Goal: Information Seeking & Learning: Learn about a topic

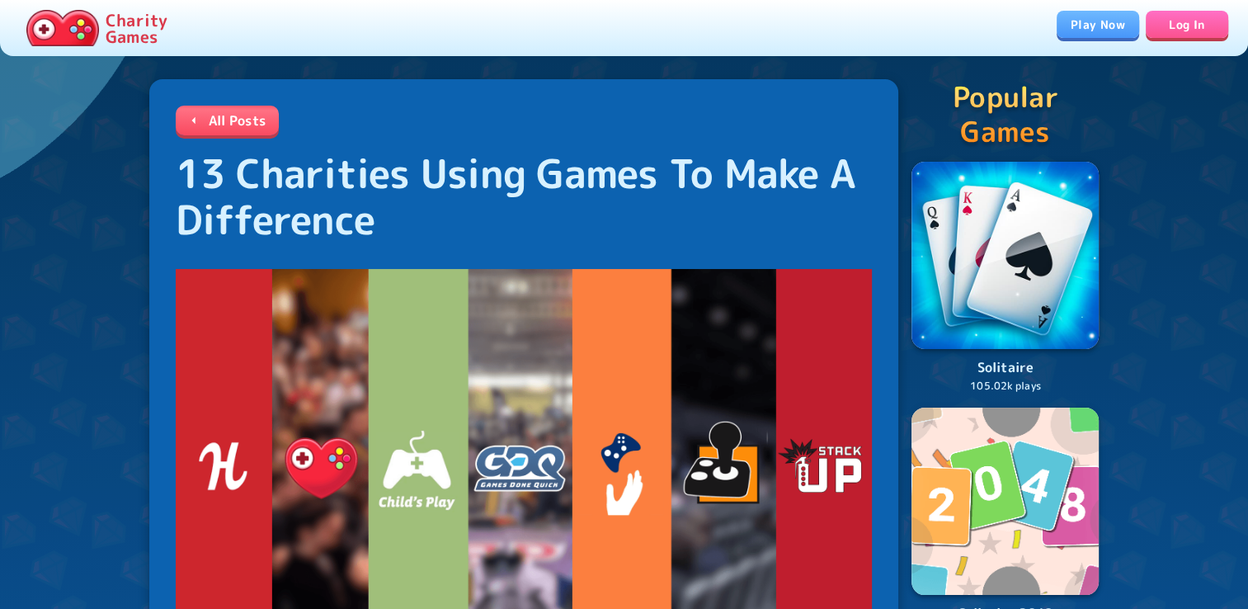
click at [1089, 28] on link "Play Now" at bounding box center [1098, 24] width 83 height 27
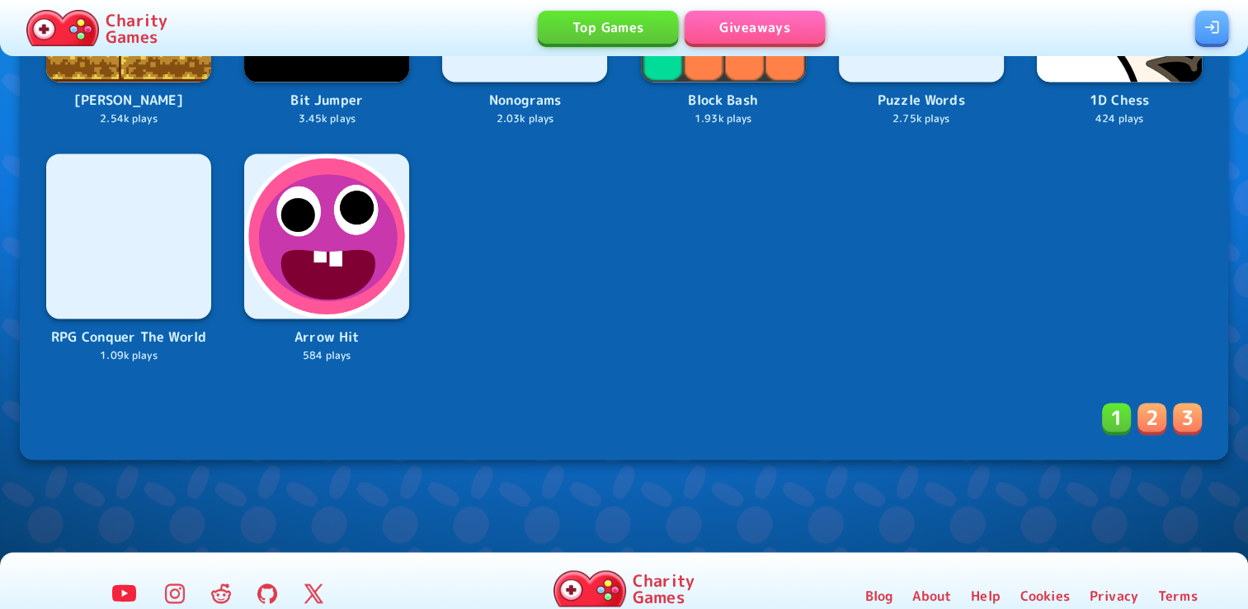
scroll to position [2343, 0]
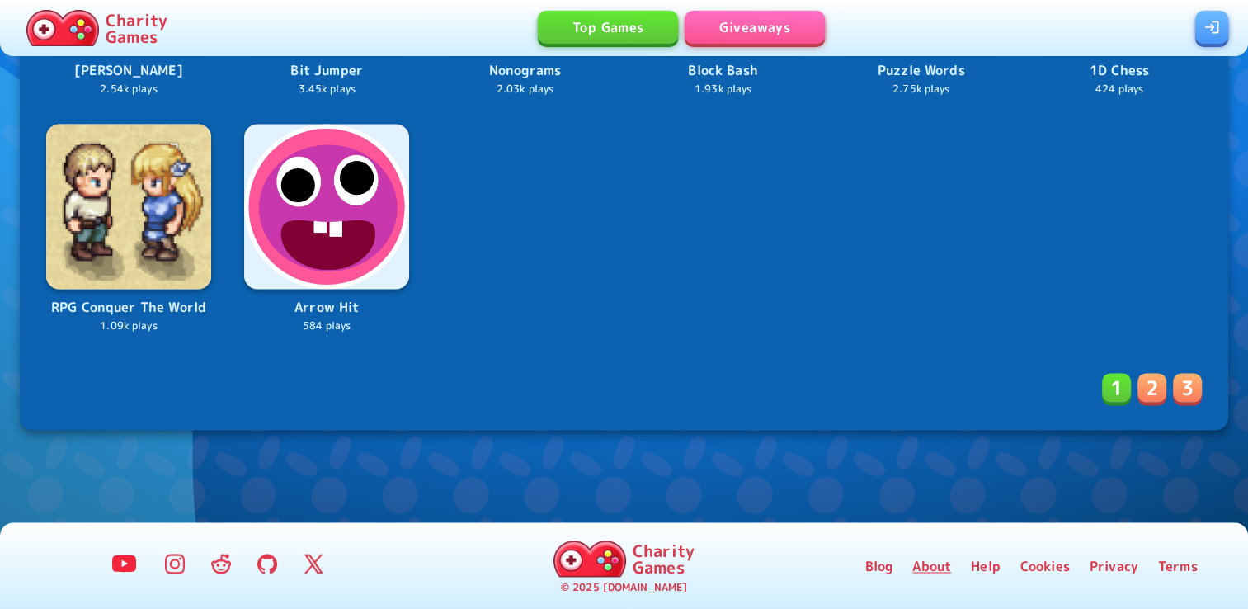
click at [941, 573] on link "About" at bounding box center [931, 566] width 39 height 20
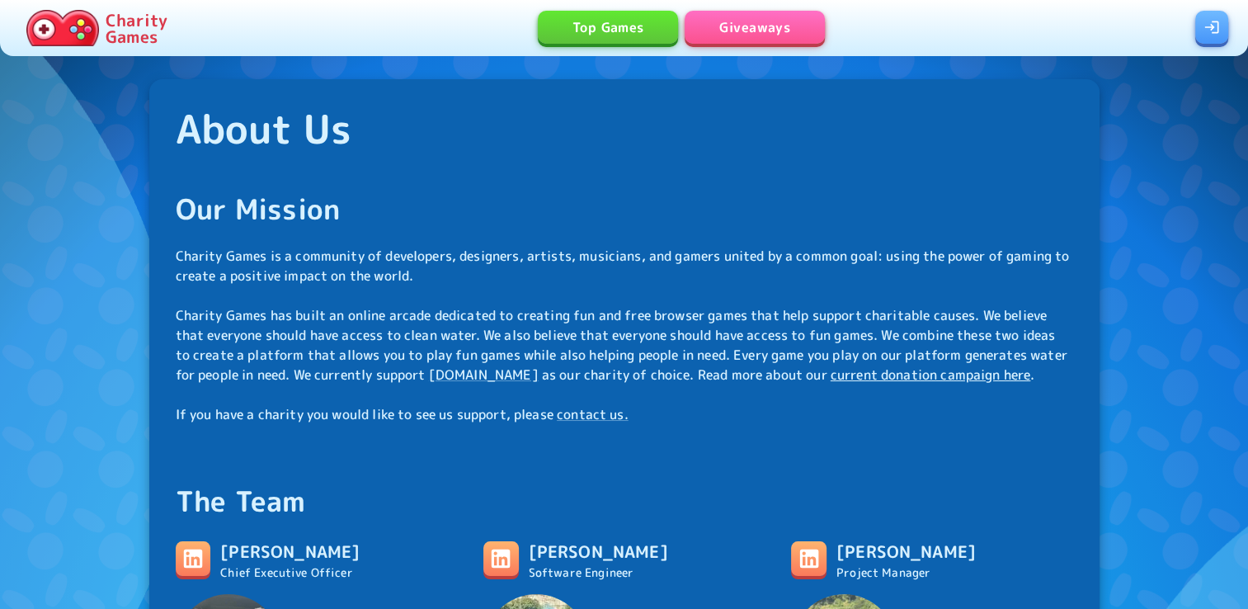
click at [976, 375] on link "current donation campaign here" at bounding box center [931, 374] width 200 height 18
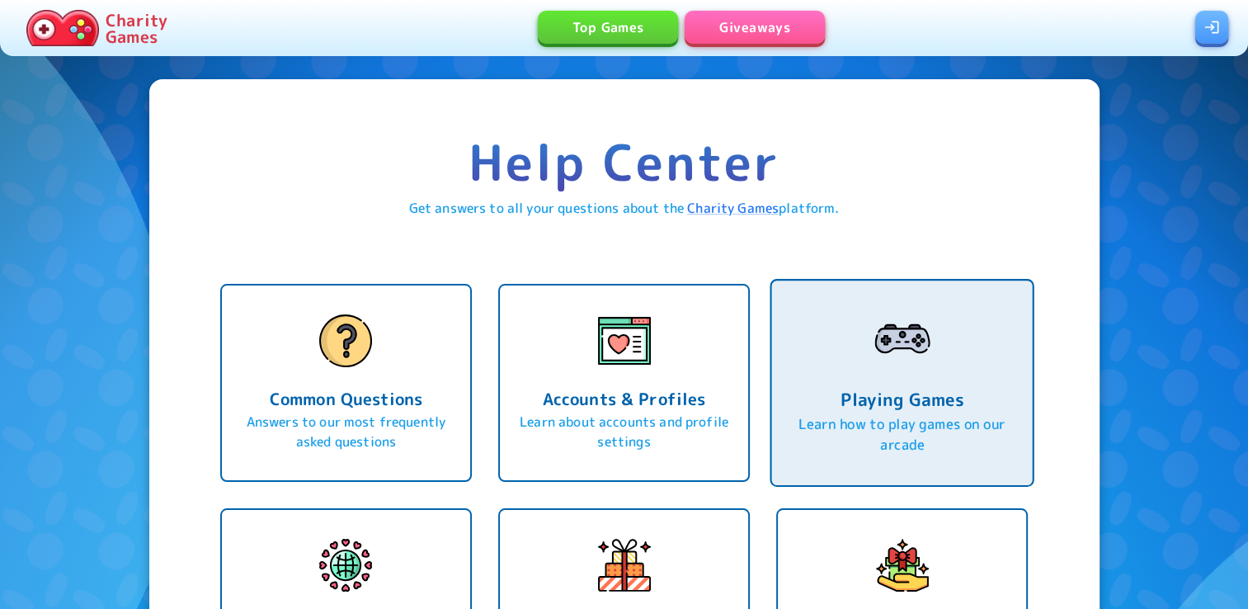
click at [896, 402] on h6 "Playing Games" at bounding box center [902, 399] width 219 height 28
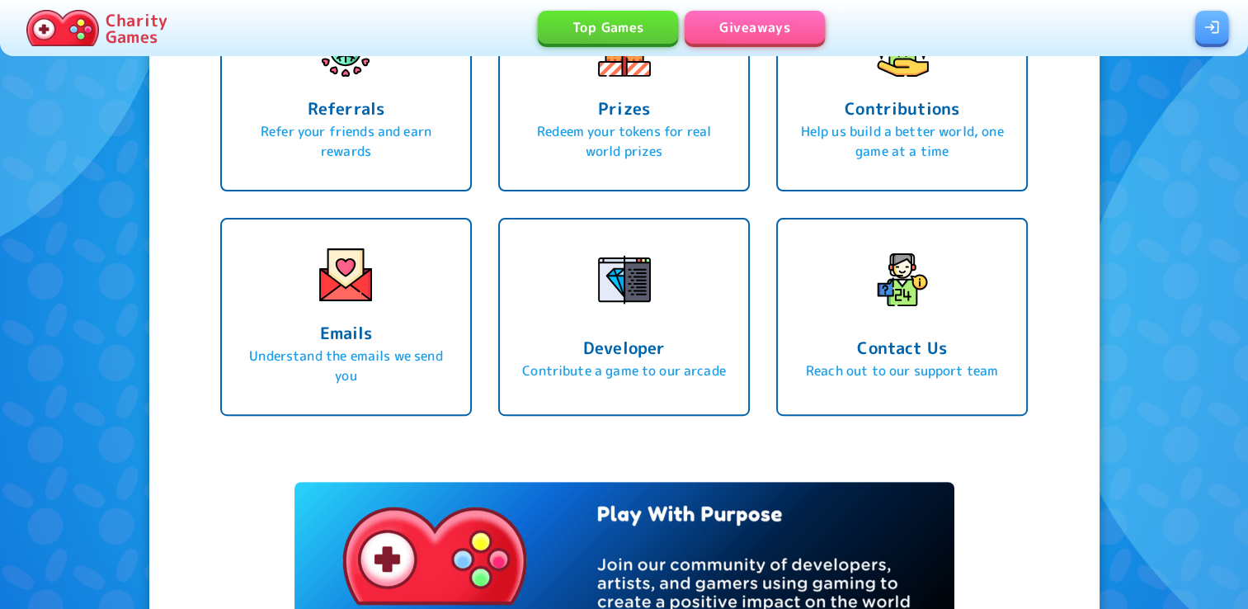
scroll to position [532, 0]
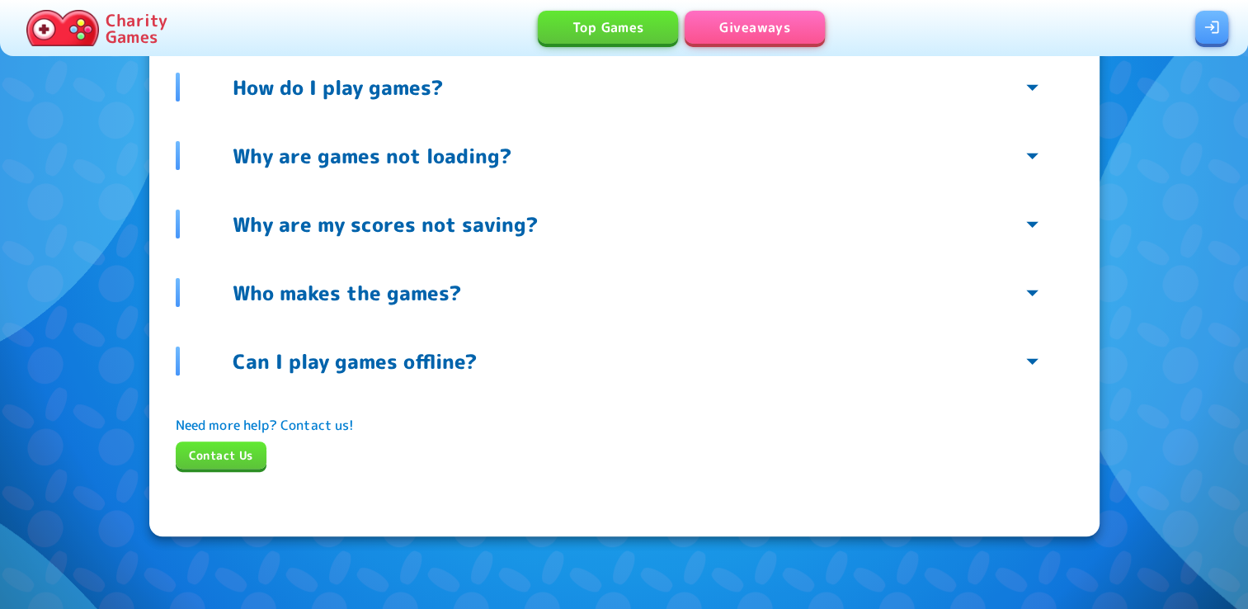
scroll to position [524, 0]
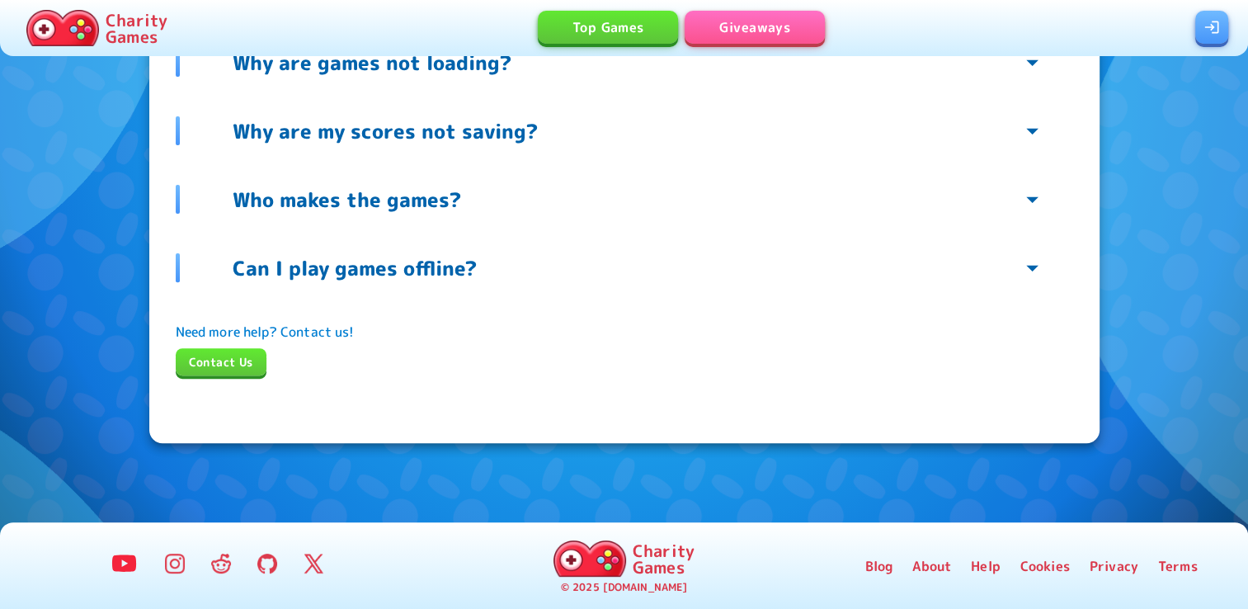
click at [338, 277] on p "Can I play games offline?" at bounding box center [355, 268] width 244 height 26
